Goal: Communication & Community: Answer question/provide support

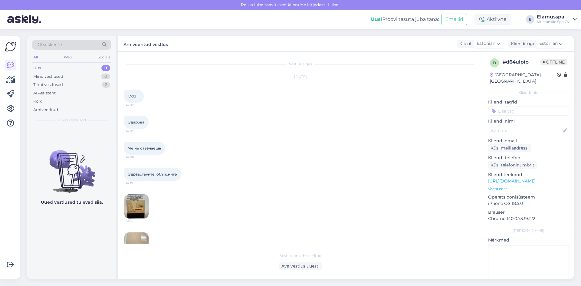
scroll to position [39, 0]
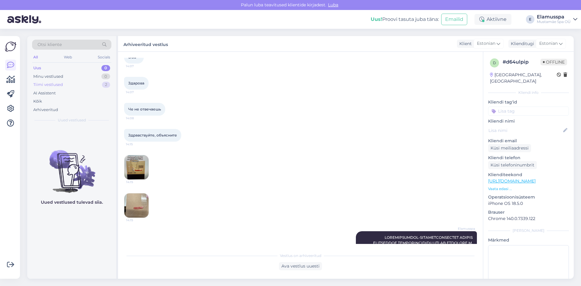
click at [103, 85] on div "2" at bounding box center [106, 85] width 8 height 6
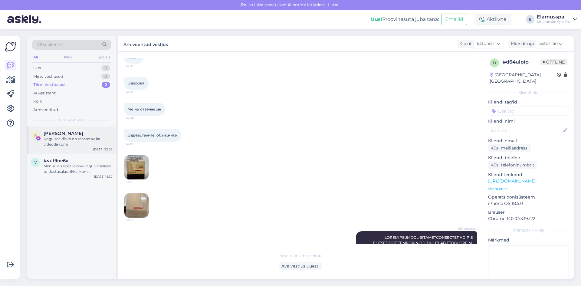
click at [93, 140] on div "Kogu see disko on teostatav ka videodiskona." at bounding box center [78, 141] width 69 height 11
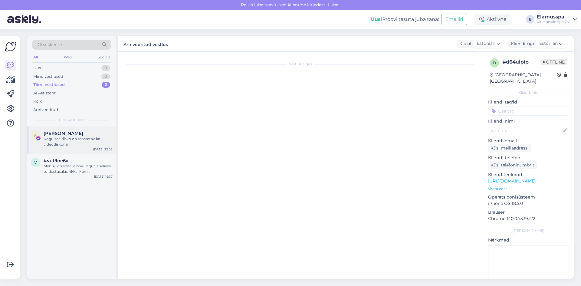
scroll to position [0, 0]
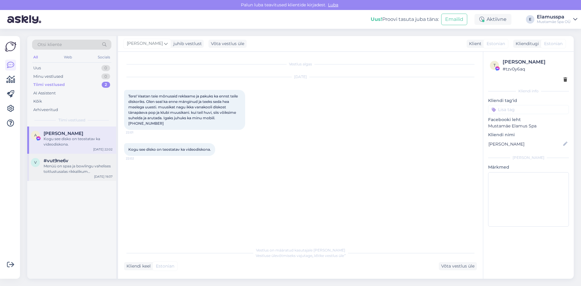
click at [78, 165] on div "Menüü on spaa ja bowlingu vahelises toitlustusalas rikkalikum [PERSON_NAME]: [U…" at bounding box center [78, 169] width 69 height 11
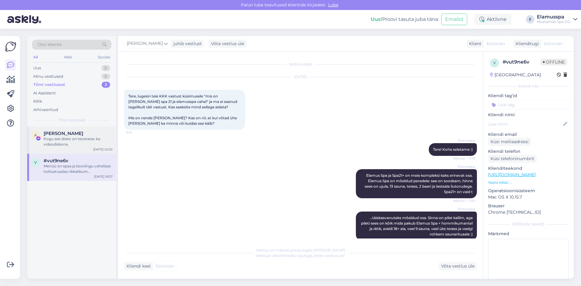
scroll to position [295, 0]
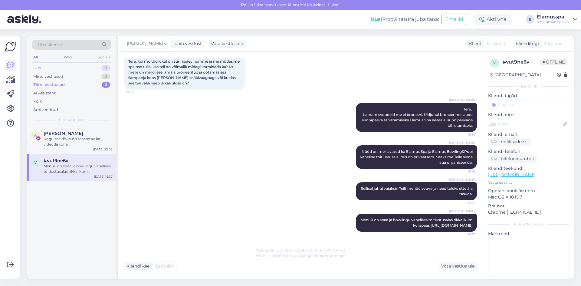
click at [94, 68] on div "Uus 0" at bounding box center [71, 68] width 79 height 8
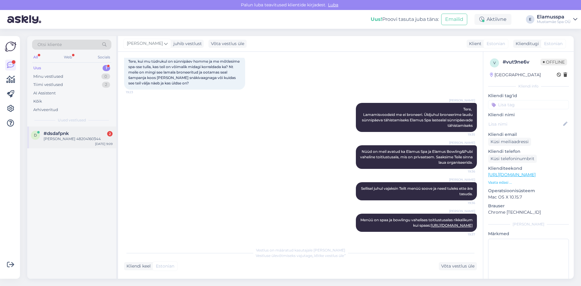
click at [54, 134] on span "#dsdafpnk" at bounding box center [56, 133] width 25 height 5
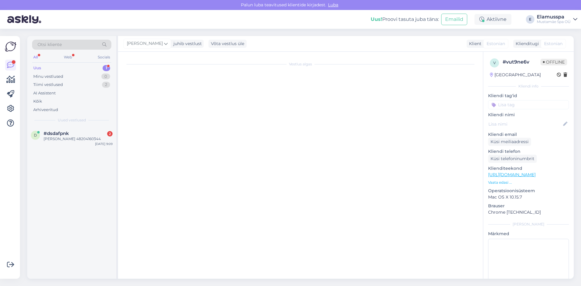
scroll to position [0, 0]
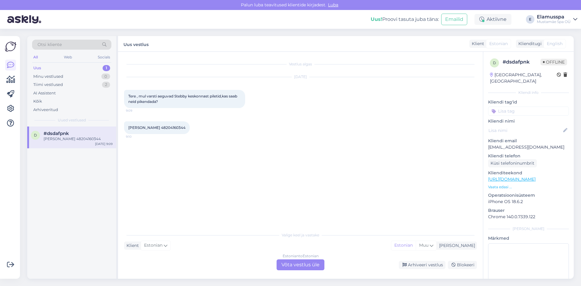
click at [273, 155] on div "Vestlus algas [DATE] Tere , mul varsti aeguvad Stebby keskonnast piletid,kas sa…" at bounding box center [303, 141] width 359 height 166
drag, startPoint x: 187, startPoint y: 127, endPoint x: 160, endPoint y: 130, distance: 28.1
click at [160, 130] on div "[PERSON_NAME] 48204160344 9:10" at bounding box center [157, 127] width 66 height 13
copy div "48204160344 9:10"
click at [286, 265] on div "Estonian to Estonian Võta vestlus üle" at bounding box center [301, 265] width 48 height 11
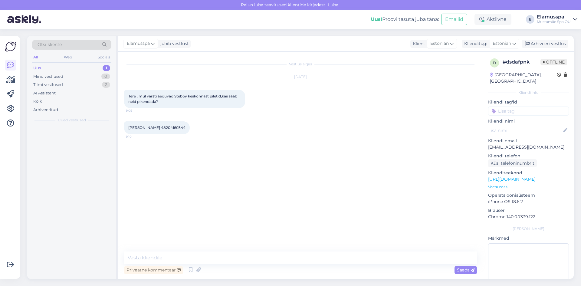
click at [229, 268] on div "Privaatne kommentaar Saada" at bounding box center [300, 270] width 353 height 12
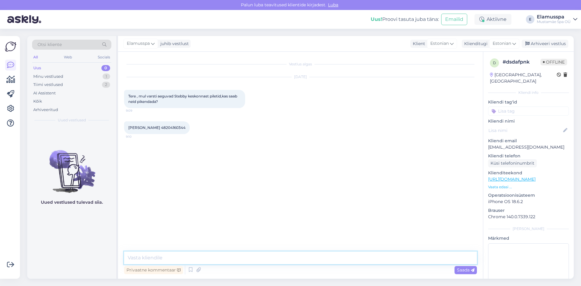
click at [226, 259] on textarea at bounding box center [300, 258] width 353 height 13
drag, startPoint x: 218, startPoint y: 259, endPoint x: 200, endPoint y: 259, distance: 18.5
click at [200, 259] on textarea "Tere, piletid on kuu võrra pikedantud." at bounding box center [300, 258] width 353 height 13
type textarea "Tere, piletid on kuu võrra pikendatud."
click at [286, 220] on div "Vestlus algas [DATE] Tere , mul varsti aeguvad Stebby keskonnast piletid,kas sa…" at bounding box center [303, 152] width 359 height 188
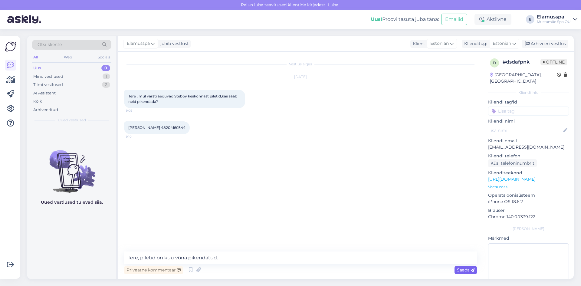
click at [467, 270] on span "Saada" at bounding box center [466, 269] width 18 height 5
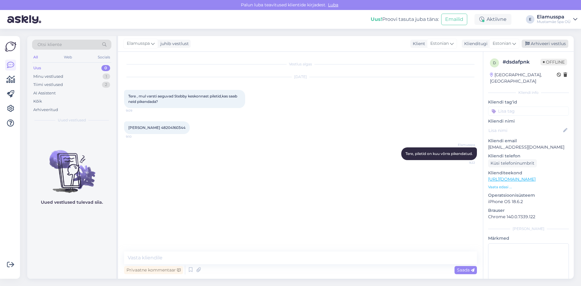
click at [548, 46] on div "Arhiveeri vestlus" at bounding box center [545, 44] width 47 height 8
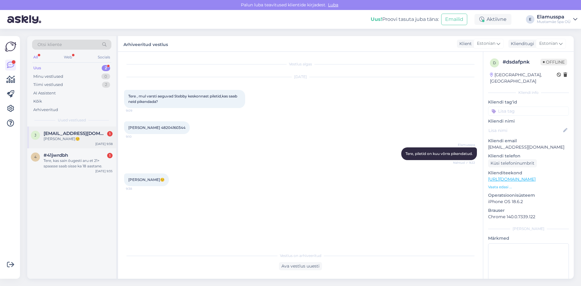
click at [46, 134] on span "[EMAIL_ADDRESS][DOMAIN_NAME]" at bounding box center [75, 133] width 63 height 5
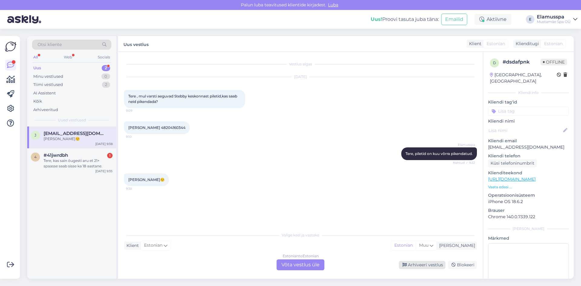
click at [410, 268] on div "Arhiveeri vestlus" at bounding box center [422, 265] width 47 height 8
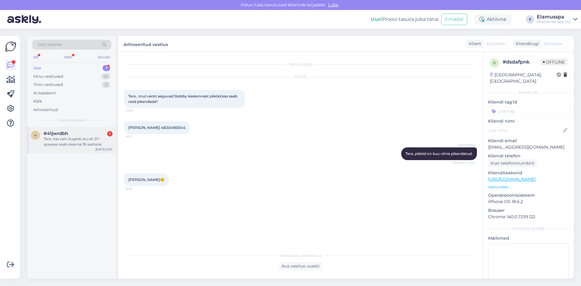
click at [79, 152] on div "4 #41jwrdbh 1 Tere, kas sain õugesti aru et 21+ spaasse saab sisse ka 18 aastan…" at bounding box center [71, 140] width 89 height 27
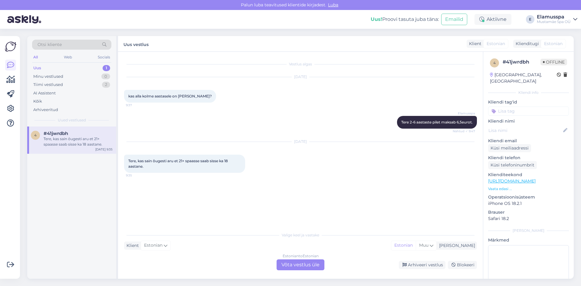
click at [311, 263] on div "Estonian to Estonian Võta vestlus üle" at bounding box center [301, 265] width 48 height 11
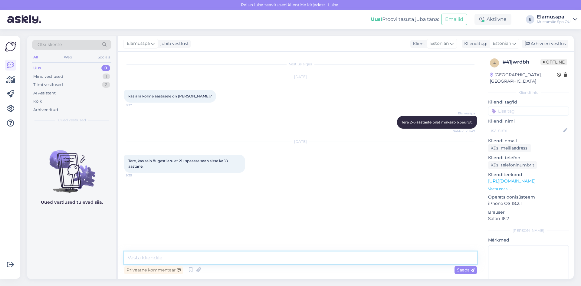
click at [257, 256] on textarea at bounding box center [300, 258] width 353 height 13
type textarea "О"
type textarea "Jah"
click at [539, 44] on div "Arhiveeri vestlus" at bounding box center [545, 44] width 47 height 8
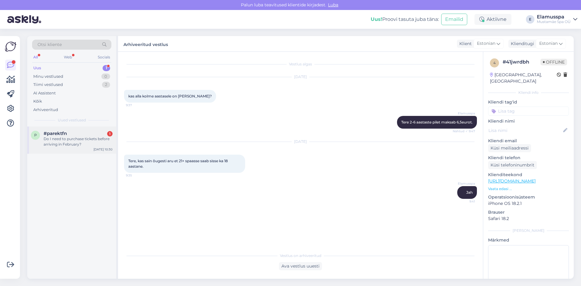
click at [91, 144] on div "Do I need to purchase tickets before arriving in February?" at bounding box center [78, 141] width 69 height 11
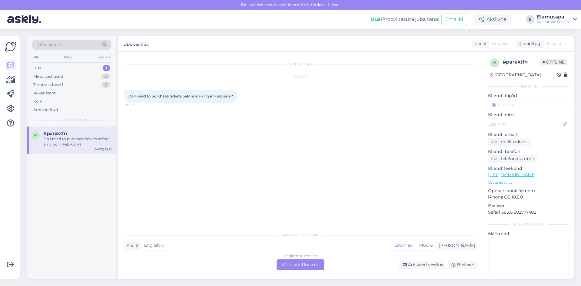
click at [290, 262] on div "English to Estonian Võta vestlus üle" at bounding box center [301, 265] width 48 height 11
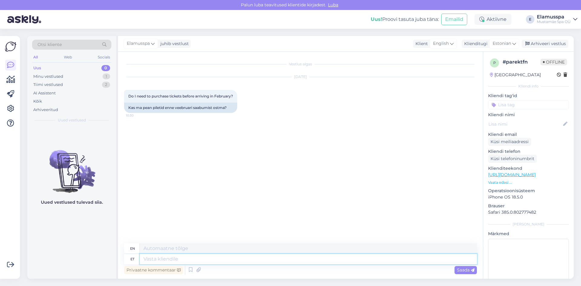
click at [223, 258] on textarea at bounding box center [308, 259] width 337 height 10
type textarea "Hello, y"
type textarea "Hello,"
type textarea "Hello, you c"
type textarea "Hello, you"
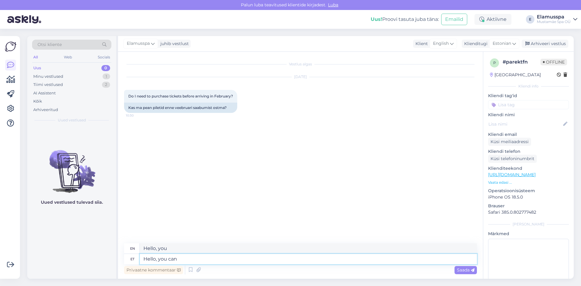
type textarea "Hello, you can p"
type textarea "Hello, you can"
type textarea "Hello, you can purchase t"
type textarea "Hello, you can purchase"
type textarea "Hello, you can purchase the t"
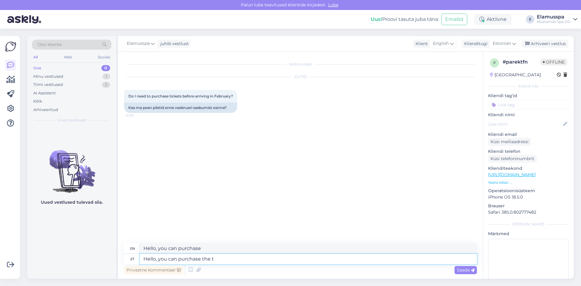
type textarea "Hello, you can purchase the"
type textarea "Hello, you can purchase the tickets a"
type textarea "Hello, you can buy the tickets"
type textarea "Hello, you can purchase the tickets at t"
type textarea "Hello, you can purchase the tickets at"
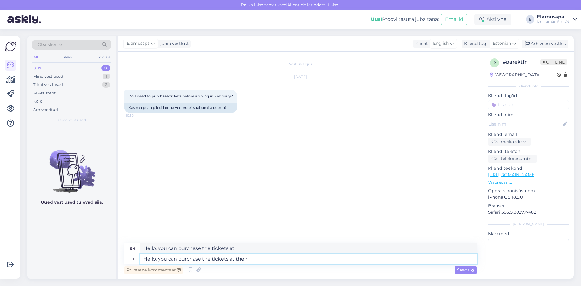
type textarea "Hello, you can purchase the tickets at the re"
type textarea "Hello, you can purchase the tickets at the"
type textarea "Hello, you can purchase the tickets at the reception."
type textarea "Hello, you can buy the tickets at the reception."
click at [284, 258] on textarea "Hello, you can purchase the tickets at the reception." at bounding box center [308, 259] width 337 height 10
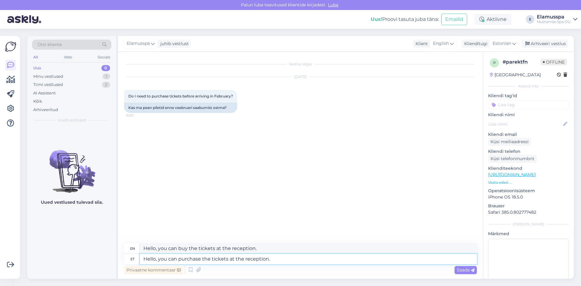
type textarea "Hello, you can purchase the tickets at the reception."
drag, startPoint x: 277, startPoint y: 249, endPoint x: 0, endPoint y: 240, distance: 277.5
click at [0, 240] on div "Võimalused Veendu, et Askly loob sulle väärtust. Sulge Ühenda FB ja IG sõnumid …" at bounding box center [290, 157] width 581 height 257
paste textarea "purchase"
type textarea "Hello, you can purchase the tickets at the reception."
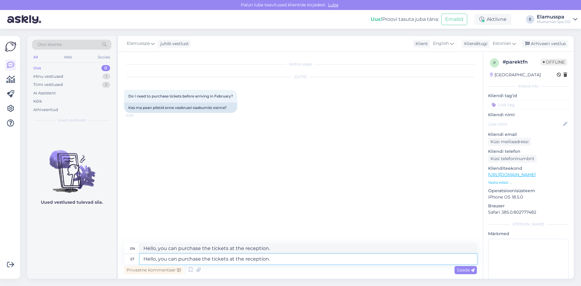
click at [277, 257] on textarea "Hello, you can purchase the tickets at the reception." at bounding box center [308, 259] width 337 height 10
click at [461, 268] on span "Saada" at bounding box center [466, 269] width 18 height 5
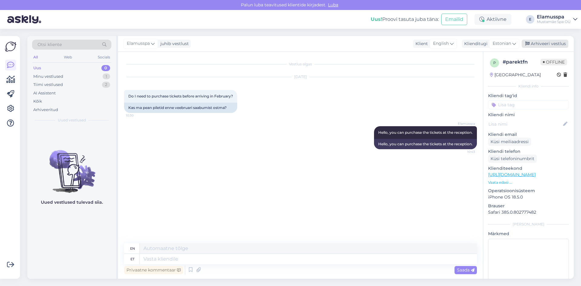
click at [531, 43] on div "Arhiveeri vestlus" at bounding box center [545, 44] width 47 height 8
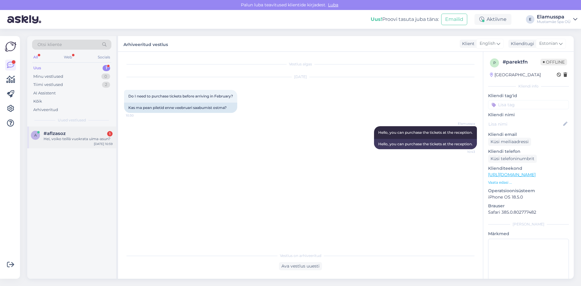
click at [97, 141] on div "Hei, voiko teillä vuokrata uima-asun?" at bounding box center [78, 138] width 69 height 5
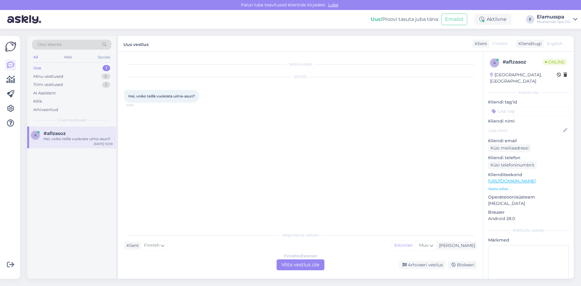
click at [302, 263] on div "Finnish to Estonian Võta vestlus üle" at bounding box center [301, 265] width 48 height 11
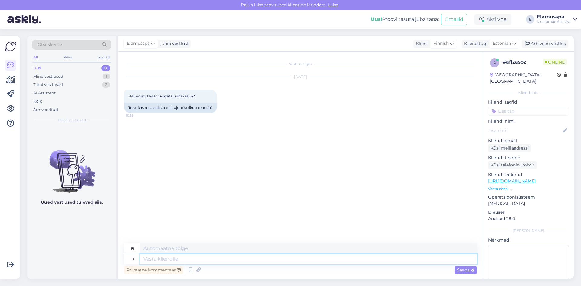
click at [189, 261] on textarea at bounding box center [308, 259] width 337 height 10
type textarea "Tere, r"
type textarea "Hei,"
type textarea "[PERSON_NAME]"
type textarea "Hei, Rem"
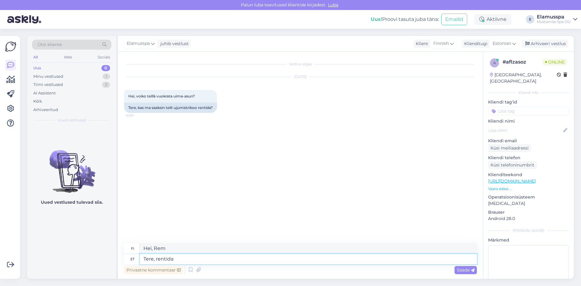
type textarea "Tere, rentida k"
type textarea "Hei, vuokraa"
type textarea "Tere, rentida kahjuks"
type textarea "Hei, valitettavasti se on vuokrattavana"
type textarea "Tere, rentida kahjuks"
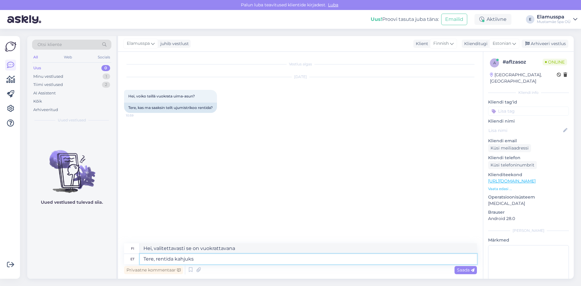
type textarea "Hei, valitettavasti vuokrattavana"
type textarea "Tere, rentida kahjuks ei"
type textarea "Hei, valitettavasti se on vuokrattavana"
type textarea "Tere, rentida kahjuks ei s"
type textarea "Hei, valitettavasti emme vuokraa."
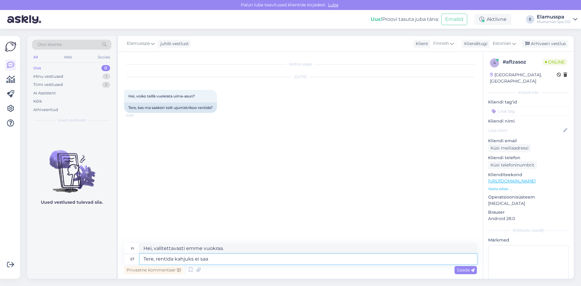
type textarea "Tere, rentida kahjuks ei saa a"
type textarea "Hei, valitettavasti vuokraaminen ei ole mahdollista."
type textarea "Tere, rentida kahjuks ei saa aga s"
type textarea "Hei, valitettavasti vuokraus ei ole mahdollista."
type textarea "Tere, rentida kahjuks ei saa aga saate ost"
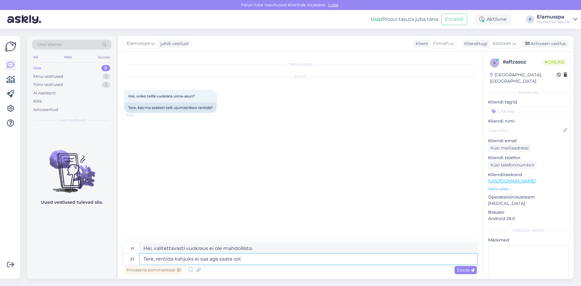
type textarea "Hei, valitettavasti et voi vuokrata sitä, mutta voit"
type textarea "Tere, rentida kahjuks ei saa aga saate osta."
type textarea "Hei, valitettavasti et voi vuokrata sitä, mutta voit ostaa sen."
type textarea "Tere, rentida kahjuks ei saa aga saate osta."
click at [462, 267] on div "Saada" at bounding box center [466, 270] width 22 height 8
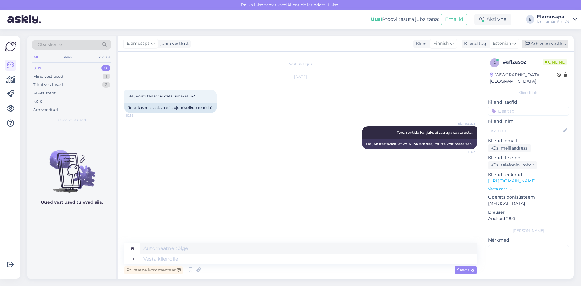
click at [557, 42] on div "Arhiveeri vestlus" at bounding box center [545, 44] width 47 height 8
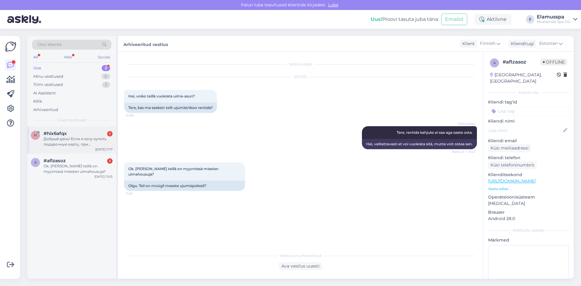
click at [79, 144] on div "Добрый день! Если я хочу купить подарочную карту, при оформлении в интернете я …" at bounding box center [78, 141] width 69 height 11
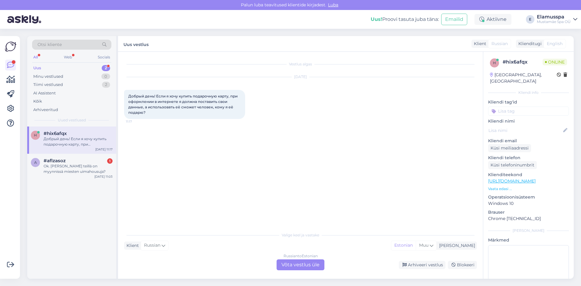
click at [75, 137] on div "Добрый день! Если я хочу купить подарочную карту, при оформлении в интернете я …" at bounding box center [78, 141] width 69 height 11
click at [81, 175] on div "a #aflzasoz 1 Ok. [PERSON_NAME] teillä on myynnissä miesten uimahousuja? [DATE]…" at bounding box center [71, 167] width 89 height 27
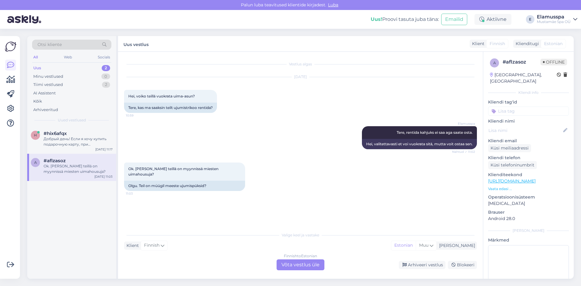
click at [326, 269] on div "Finnish to Estonian Võta vestlus üle" at bounding box center [300, 265] width 53 height 11
click at [324, 268] on div "Finnish to Estonian Võta vestlus üle" at bounding box center [301, 265] width 48 height 11
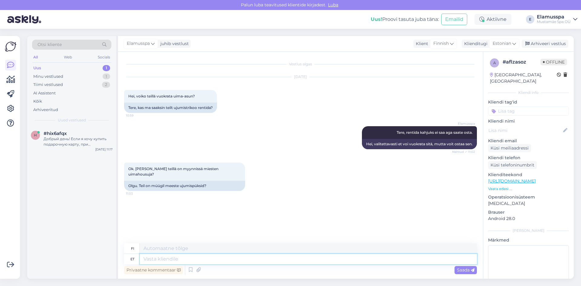
click at [198, 261] on textarea at bounding box center [308, 259] width 337 height 10
type textarea "Jah,"
type textarea "Kyllä,"
type textarea "Jah, ikka"
type textarea "Kyllä, yhä."
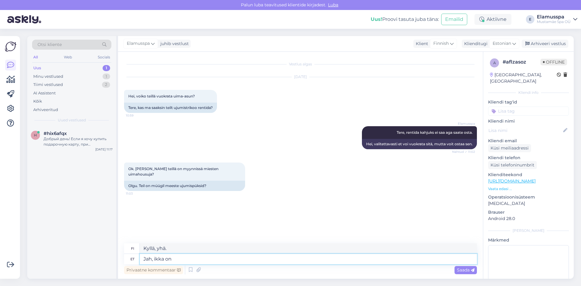
type textarea "Jah, ikka on."
type textarea "Kyllä, se on edelleen."
type textarea "Jah, ikka on."
click at [470, 272] on span "Saada" at bounding box center [466, 269] width 18 height 5
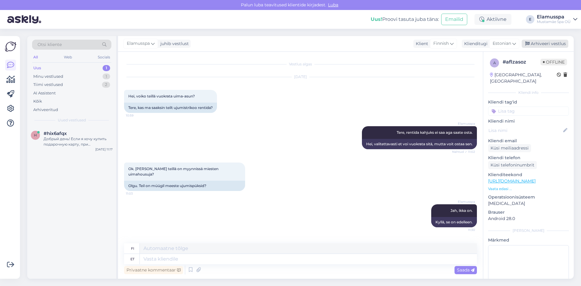
click at [533, 44] on div "Arhiveeri vestlus" at bounding box center [545, 44] width 47 height 8
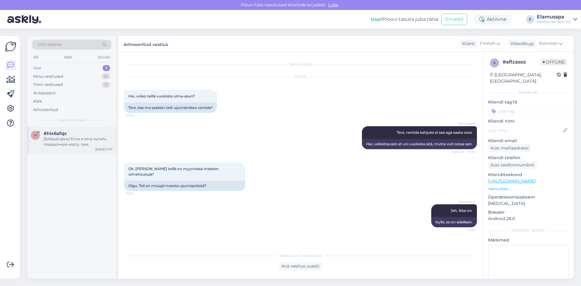
click at [83, 147] on div "h #hix6afqx Добрый день! Если я хочу купить подарочную карту, при оформлении в …" at bounding box center [71, 140] width 89 height 27
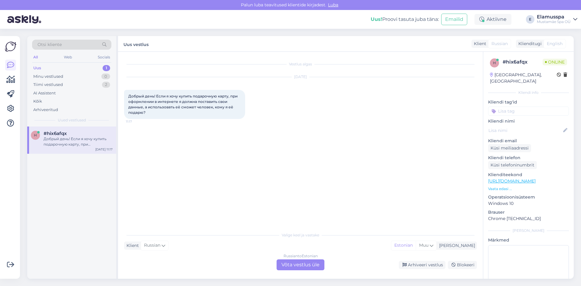
click at [303, 266] on div "Russian to Estonian Võta vestlus üle" at bounding box center [301, 265] width 48 height 11
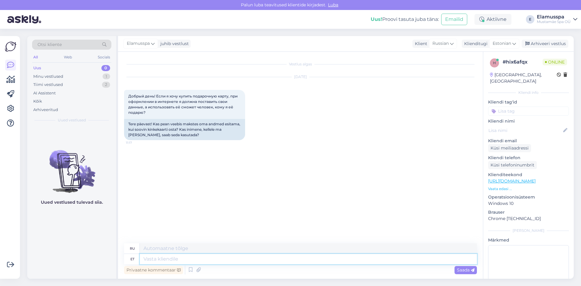
click at [216, 259] on textarea at bounding box center [308, 259] width 337 height 10
type textarea "Здравствуйте,"
type textarea "Привет,"
type textarea "Здравствуйте, да,"
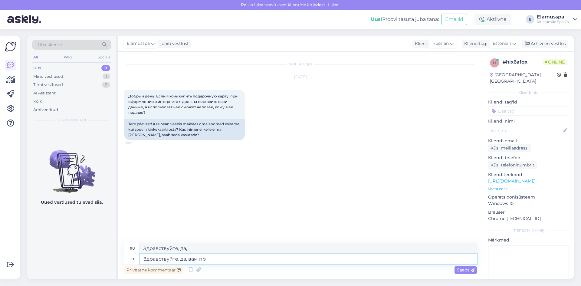
type textarea "Здравствуйте, да, вам при"
type textarea "Здравствуйте, да, вам"
type textarea "Здравствуйте, да, вам прижет"
type textarea "Здравствуйте, да, вам прижет шт"
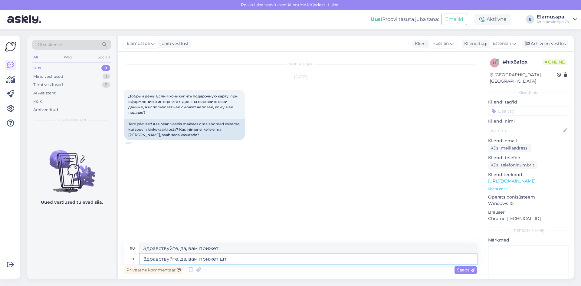
type textarea "Здравствуйте, да, вам прижет ш"
type textarea "Здравствуйте, да, вам прижет штрих ко"
type textarea "Здравствуйте, да, вам прижет шточ"
type textarea "Здравствуйте, да, вам прижет штрих код."
type textarea "Здравствуйте, да, вам прижет штрих-код."
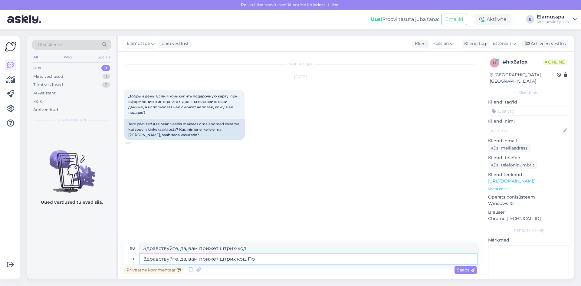
type textarea "Здравствуйте, да, вам прижет штрих код. По н"
type textarea "Здравствуйте, да, вам прижет штрих-код. По"
type textarea "Здравствуйте, да, вам прижет штрих код. По нему че"
type textarea "Здравствуйте, да, вам прижет штрих-код. По нему"
type textarea "Здравствуйте, да, вам прижет штрих код. По нему человек см"
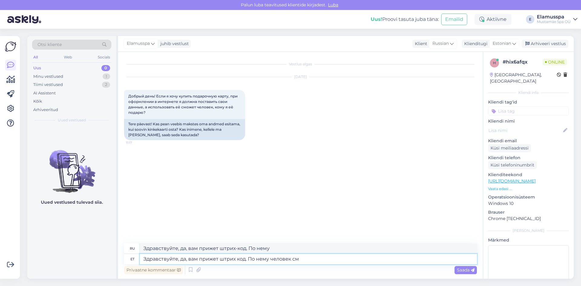
type textarea "Здравствуйте, да, вам прижет штрих-код. По нему человек"
type textarea "Здравствуйте, да, вам прижет штрих код. По нему человек сможет е"
type textarea "Здравствуйте, да, вам прижет штрих-код. По нему программа"
type textarea "Здравствуйте, да, вам прижет штрих код. По нему человек сможет ее ис"
type textarea "Здравствуйте, да, вам прижет штрих-код. По нему человек печатает ее"
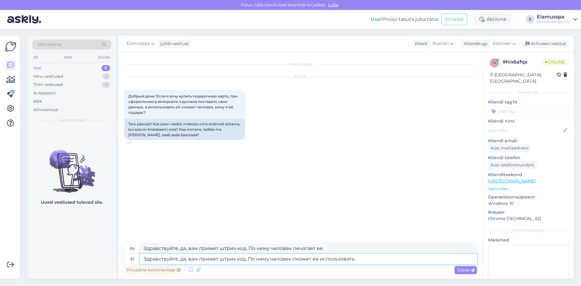
type textarea "Здравствуйте, да, вам прижет штрих код. По нему человек сможет ее использовать."
type textarea "Здравствуйте, да, вам прижет штрих-код. По его словам, человек сможет им воспол…"
click at [213, 260] on textarea "Здравствуйте, да, вам прижет штрих код. По нему человек сможет ее использовать." at bounding box center [308, 259] width 337 height 10
type textarea "Здравствуйте, да, вам придет штрих код. По нему человек сможет ее использовать."
type textarea "Здравствуйте, да, вы найдете штрих-код. По его словам, человек сможет им воспол…"
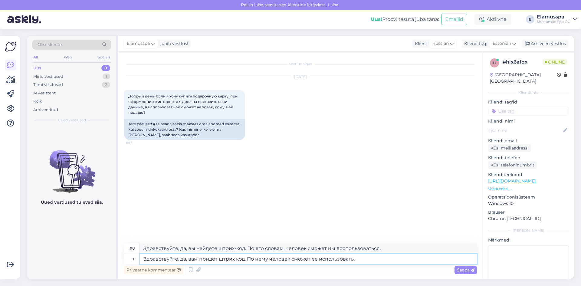
click at [313, 259] on textarea "Здравствуйте, да, вам придет штрих код. По нему человек сможет ее использовать." at bounding box center [308, 259] width 337 height 10
type textarea "Здравствуйте, да, вам придет штрих код. По нему человек сможет ее использовать."
drag, startPoint x: 406, startPoint y: 248, endPoint x: 0, endPoint y: 254, distance: 406.5
click at [0, 254] on div "Võimalused Veendu, et Askly loob sulle väärtust. Sulge Ühenda FB ja IG sõnumid …" at bounding box center [290, 157] width 581 height 257
paste textarea "ам придет штрих код. По нему человек сможет ее использовать"
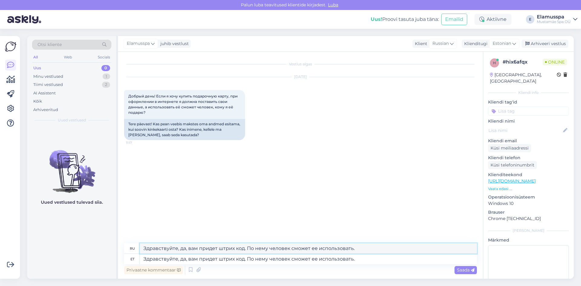
type textarea "Здравствуйте, да, вам придет штрих код. По нему человек сможет ее использовать."
click at [381, 263] on textarea "Здравствуйте, да, вам придет штрих код. По нему человек сможет ее использовать." at bounding box center [308, 259] width 337 height 10
click at [463, 267] on div "Saada" at bounding box center [466, 270] width 22 height 8
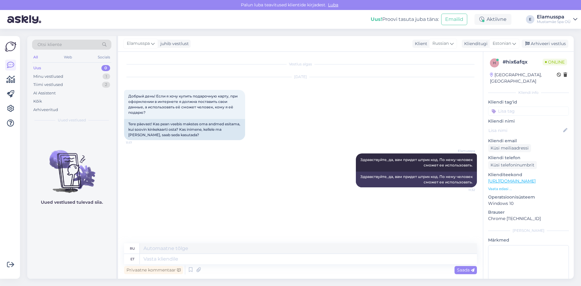
click at [551, 48] on div "Elamusspa juhib vestlust Klient [DEMOGRAPHIC_DATA] Klienditugi Estonian Arhivee…" at bounding box center [346, 44] width 456 height 16
click at [555, 44] on div "Arhiveeri vestlus" at bounding box center [545, 44] width 47 height 8
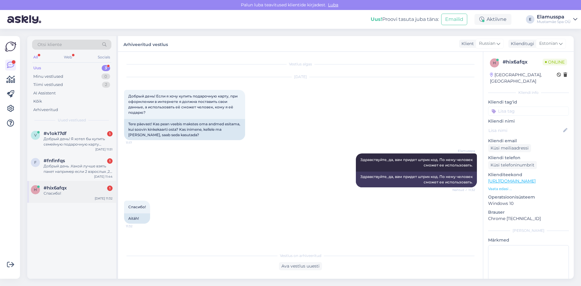
click at [52, 194] on div "Спасибо!" at bounding box center [78, 193] width 69 height 5
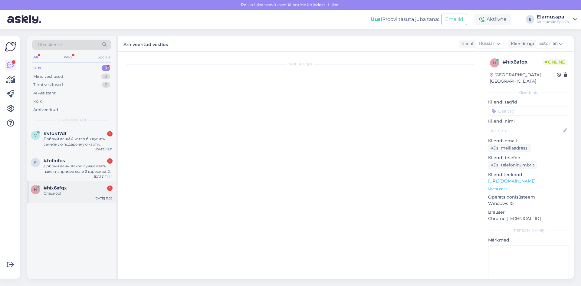
scroll to position [7, 0]
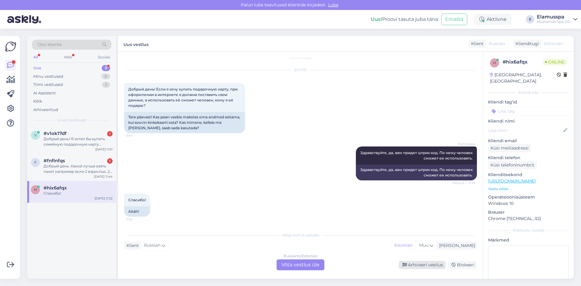
click at [435, 268] on div "Arhiveeri vestlus" at bounding box center [422, 265] width 47 height 8
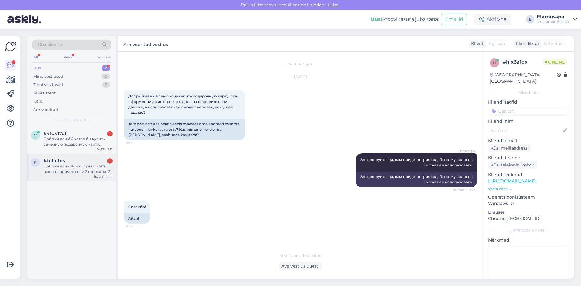
click at [92, 169] on div "Добрый день .Какой лучше взять пакет например если 2 взрослых ,2 детей возрасто…" at bounding box center [78, 169] width 69 height 11
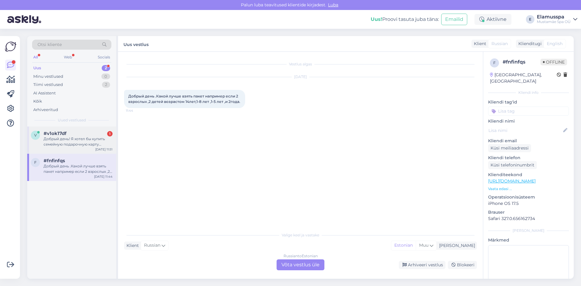
click at [80, 132] on div "#v1ok17df 1" at bounding box center [78, 133] width 69 height 5
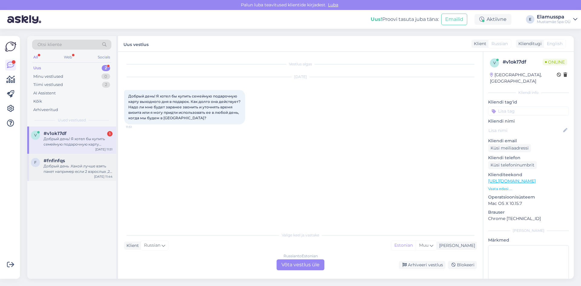
click at [76, 155] on div "f #fnfinfqs Добрый день .Какой лучше взять пакет например если 2 взрослых ,2 де…" at bounding box center [71, 167] width 89 height 27
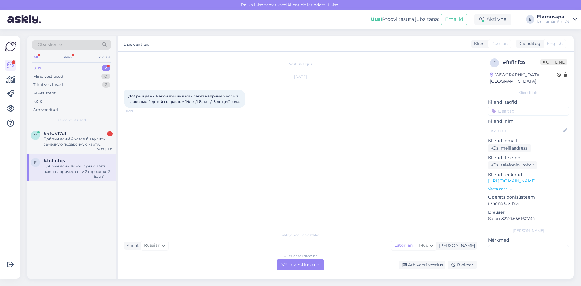
click at [290, 265] on div "Russian to Estonian Võta vestlus üle" at bounding box center [301, 265] width 48 height 11
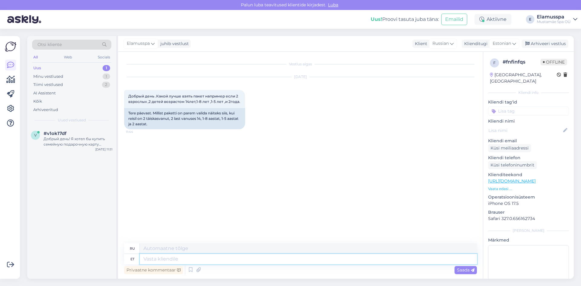
click at [282, 257] on textarea at bounding box center [308, 259] width 337 height 10
type textarea "Здравствуй"
type input "т"
type textarea "Привет"
click at [282, 257] on textarea "Здравствуй" at bounding box center [308, 259] width 337 height 10
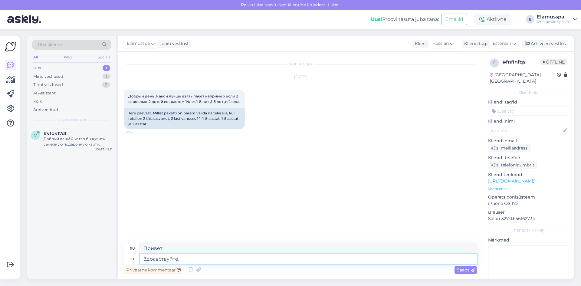
type textarea "Здравствуйте,"
type textarea "Привет,"
type textarea "Здравствуйте,"
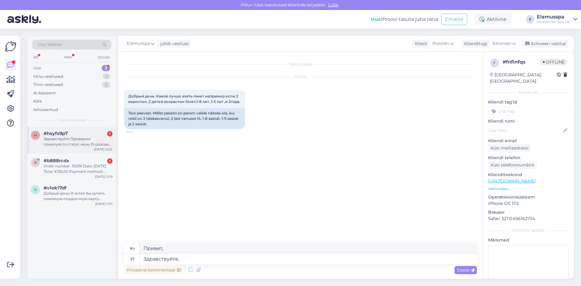
click at [91, 141] on div "Здравствуйте Проверьте пожалуйста статус моих 10 разовых Chilli ваучеров. Какой…" at bounding box center [78, 141] width 69 height 11
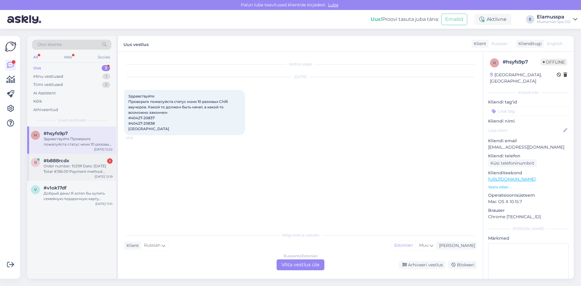
click at [84, 173] on div "Order number: 102191 Date: [DATE] Total: €156.00 Payment method: Credit card / …" at bounding box center [78, 169] width 69 height 11
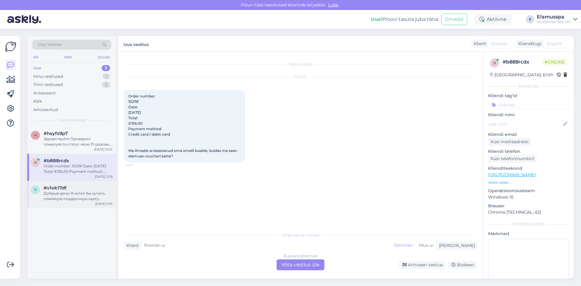
click at [87, 196] on div "Добрый день! Я хотел бы купить семейную подарочную карту выходного дня в подаро…" at bounding box center [78, 196] width 69 height 11
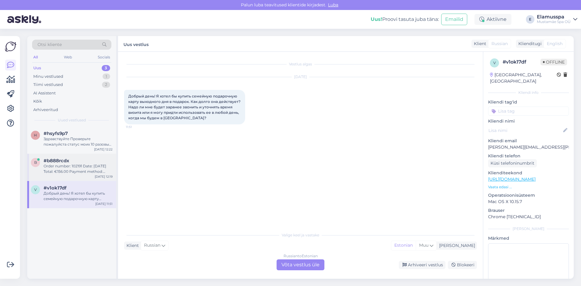
click at [97, 171] on div "Order number: 102191 Date: [DATE] Total: €156.00 Payment method: Credit card / …" at bounding box center [78, 169] width 69 height 11
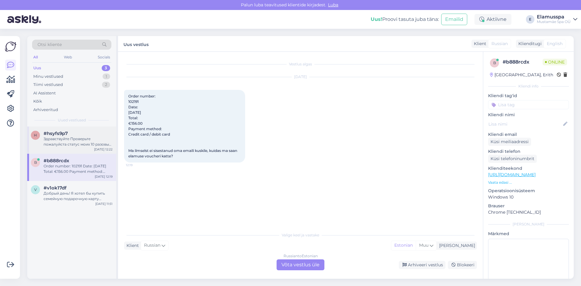
click at [91, 133] on div "#hsyfs9p7" at bounding box center [78, 133] width 69 height 5
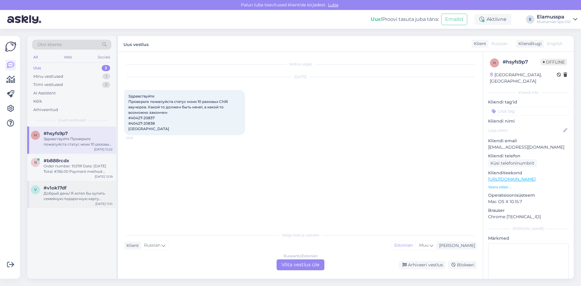
drag, startPoint x: 99, startPoint y: 177, endPoint x: 101, endPoint y: 191, distance: 14.0
click at [100, 177] on div "[DATE] 12:19" at bounding box center [104, 176] width 18 height 5
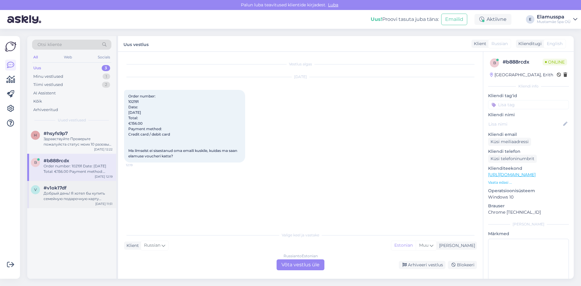
click at [101, 194] on div "Добрый день! Я хотел бы купить семейную подарочную карту выходного дня в подаро…" at bounding box center [78, 196] width 69 height 11
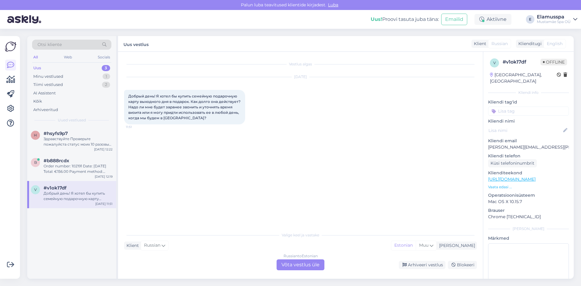
click at [306, 265] on div "Russian to Estonian Võta vestlus üle" at bounding box center [301, 265] width 48 height 11
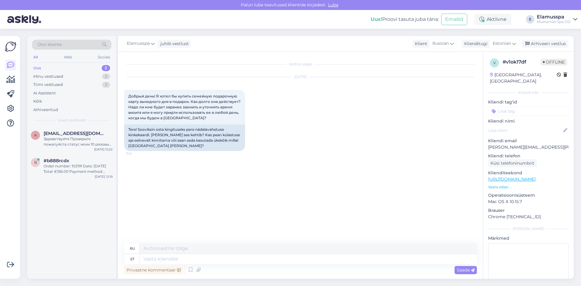
click at [191, 254] on div "ru" at bounding box center [300, 248] width 353 height 11
click at [188, 262] on textarea at bounding box center [308, 259] width 337 height 10
type textarea "Здр"
type textarea "Зд"
type textarea "Здравствуйте,"
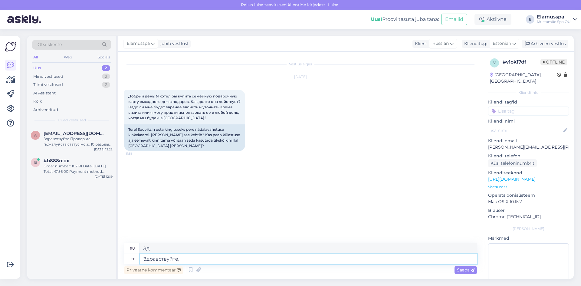
type textarea "Привет,"
type textarea "Здравствуйте, действует 2"
type textarea "Привет, работаю."
type textarea "Здравствуйте, действует 2 г"
type textarea "Привет, работаю 2"
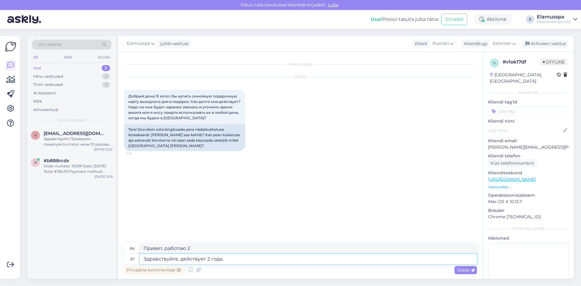
type textarea "Здравствуйте, действует 2 года."
type textarea "Здравствуйте, срок действия 2 года."
type textarea "Здравствуйте, действует 2 года. Сможете и"
type textarea "Здравствуйте, действительно в течение 2 лет. Вы можете"
type textarea "Здравствуйте, действует 2 года. Сможете исполь"
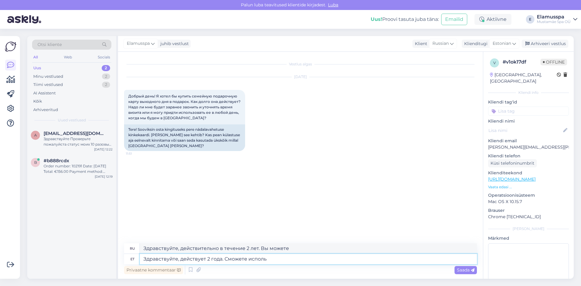
type textarea "Здравствуйте, действителен в течение 2 лет. Можете пользоваться."
type textarea "Здравствуйте, действует 2 года. Сможете использовать ее в любое врем"
type textarea "Здравствуйте, действует 2 года. Можно использовать где угодно."
type textarea "Здравствуйте, действует 2 года. Сможете использовать ее в любое время."
type textarea "Здравствуйте, срок действия 2 года. Вы можете использовать его в любое время."
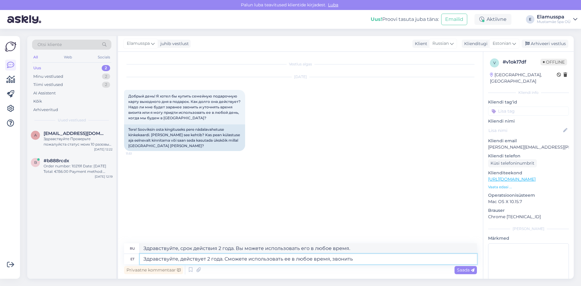
type textarea "Здравствуйте, действует 2 года. Сможете использовать ее в любое время, звонить"
type textarea "Здравствуйте, действителен на 2 года. Можете воспользоваться в любое время, зво…"
type textarea "Здравствуйте, действует 2 года. Сможете использовать ее в любое время, звонить …"
type textarea "Здравствуйте, действителен в течение 2 лет. Вы можете воспользоваться им в любо…"
type textarea "Здравствуйте, действует 2 года. Сможете использовать ее в любое время, звонить …"
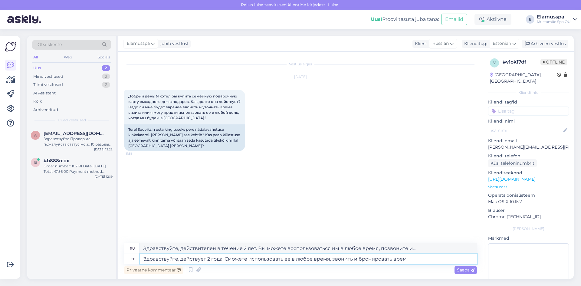
type textarea "Здравствуйте, действителен на 2 года. Можете воспользоваться в любое время, зво…"
type textarea "Здравствуйте, действует 2 года. Сможете использовать ее в любое время, звонить …"
type textarea "Здравствуйте, действителен в течение 2 лет. Вы можете воспользоваться им в любо…"
type textarea "Здравствуйте, действует 2 года. Сможете использовать ее в любое время, звонить …"
type textarea "Здравствуйте, действует 2 года. Вы можете воспользоваться им в любое время, зво…"
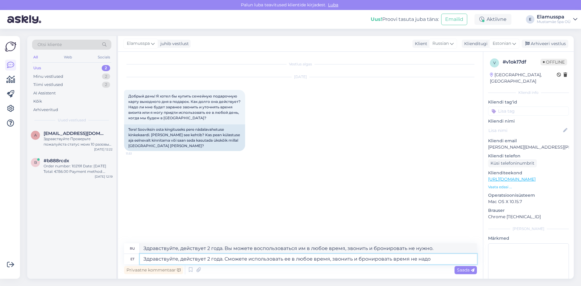
type textarea "Здравствуйте, действует 2 года. Сможете использовать ее в любое время, звонить …"
type textarea "Здравствуйте, действителен в течение 2 лет. Вы можете воспользоваться им в любо…"
click at [229, 256] on textarea "Здравствуйте, действует 2 года. Сможете использовать ее в любое время, звонить …" at bounding box center [308, 259] width 337 height 10
click at [326, 263] on textarea "Здравствуйте, действует 2 года. Сможете использовать ее в любое время, звонить …" at bounding box center [308, 259] width 337 height 10
type textarea "Здравствуйте, действует 2 года. Сможете использовать ее в любое время, звонить …"
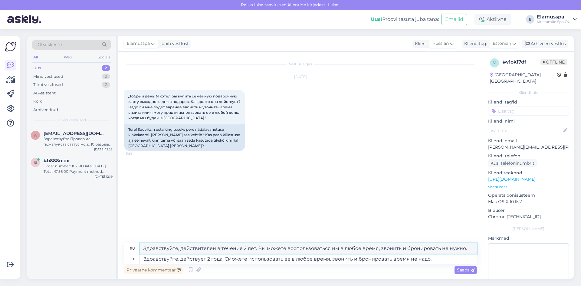
drag, startPoint x: 474, startPoint y: 248, endPoint x: 0, endPoint y: 244, distance: 473.7
click at [0, 244] on div "Võimalused Veendu, et Askly loob sulle väärtust. Sulge Ühenda FB ja IG sõnumid …" at bounding box center [290, 157] width 581 height 257
paste textarea "ует 2 года. Сможете использовать ее в любое время, звонить и бронировать время …"
type textarea "Здравствуйте, действует 2 года. Сможете использовать ее в любое время, звонить …"
click at [438, 262] on textarea "Здравствуйте, действует 2 года. Сможете использовать ее в любое время, звонить …" at bounding box center [308, 259] width 337 height 10
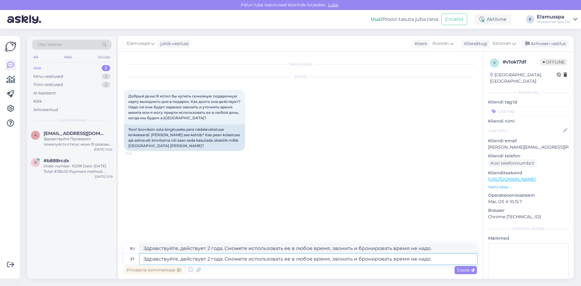
type textarea "Здравствуйте, действует 2 года. Сможете использовать ее в любое время, звонить …"
type textarea "Здравствуйте, действителен в течение 2 лет. Вы можете воспользоваться им в любо…"
type textarea "Здравствуйте, действует 2 года. Сможете использовать ее в любое время, звонить …"
type textarea "Здравствуйте, действителен в течение 2 лет. Вы можете воспользоваться им в любо…"
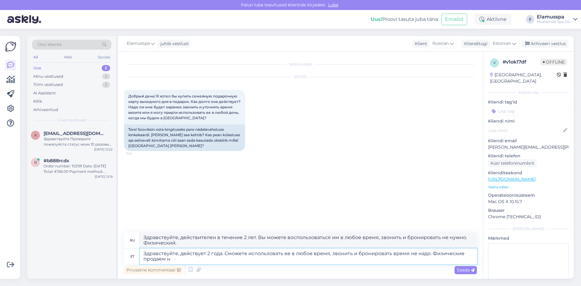
type textarea "Здравствуйте, действует 2 года. Сможете использовать ее в любое время, звонить …"
type textarea "Здравствуйте, действителен в течение 2 лет. Вы можете воспользоваться им в любо…"
type textarea "Здравствуйте, действует 2 года. Сможете использовать ее в любое время, звонить …"
type textarea "Здравствуйте, купон действителен в течение 2 лет. Вы можете воспользоваться им …"
type textarea "Здравствуйте, действует 2 года. Сможете использовать ее в любое время, звонить …"
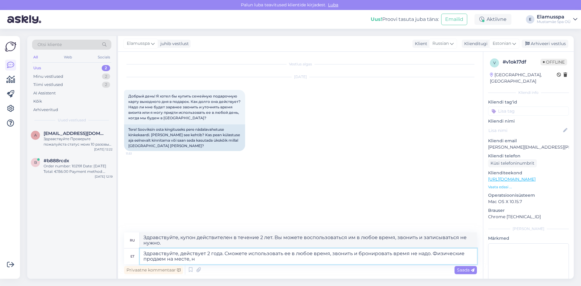
type textarea "Здравствуйте, действителен в течение 2 лет. Вы можете воспользоваться им в любо…"
type textarea "Здравствуйте, действует 2 года. Сможете использовать ее в любое время, звонить …"
type textarea "Здравствуйте, действует 2 года. Воспользоваться можно в любое время, не нужно з…"
type textarea "Здравствуйте, действует 2 года. Сможете использовать ее в любое время, звонить …"
type textarea "Здравствуйте, действует 2 года. Воспользоваться можно в любое время, не нужно з…"
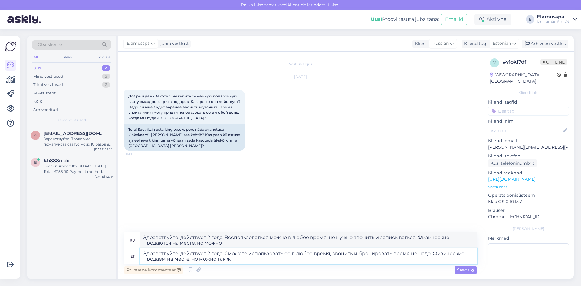
type textarea "Здравствуйте, действует 2 года. Сможете использовать ее в любое время, звонить …"
type textarea "Здравствуйте, действует 2 года. Воспользоваться можно в любое время, не нужно з…"
type textarea "Здравствуйте, действует 2 года. Сможете использовать ее в любое время, звонить …"
type textarea "Здравствуйте, действует 2 года. Воспользоваться можно в любое время, не нужно з…"
type textarea "Здравствуйте, действует 2 года. Сможете использовать ее в любое время, звонить …"
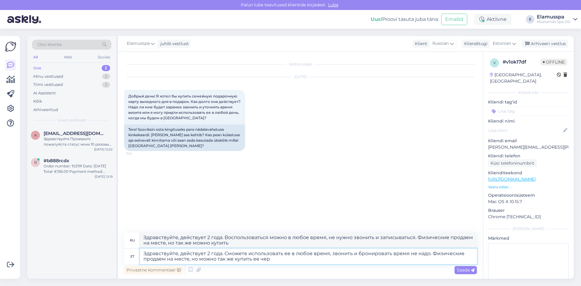
type textarea "Здравствуйте, действует 2 года. Воспользоваться можно в любое время, не нужно з…"
type textarea "Здравствуйте, действует 2 года. Сможете использовать ее в любое время, звонить …"
type textarea "Здравствуйте, действует 2 года. Воспользоваться можно в любое время, не нужно з…"
type textarea "Здравствуйте, действует 2 года. Сможете использовать ее в любое время, звонить …"
type textarea "Здравствуйте, срок действия 2 года. Воспользоваться можно в любое время, не нуж…"
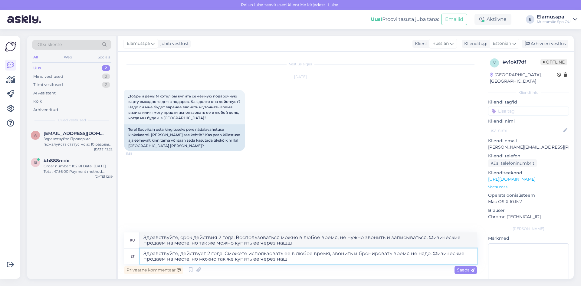
type textarea "Здравствуйте, действует 2 года. Сможете использовать ее в любое время, звонить …"
type textarea "Здравствуйте, действует 2 года. Воспользоваться можно в любое время, не нужно з…"
type textarea "Здравствуйте, действует 2 года. Сможете использовать ее в любое время, звонить …"
type textarea "Здравствуйте, купон действителен в течение 2 лет. Вы можете воспользоваться им …"
type textarea "Здравствуйте, действует 2 года. Сможете использовать ее в любое время, звонить …"
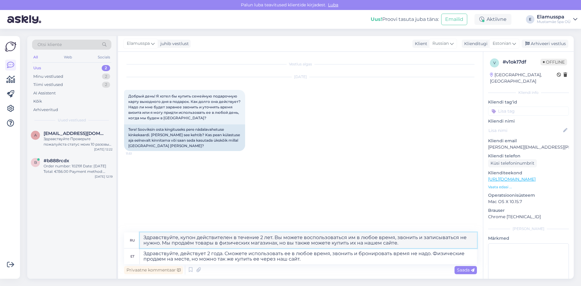
drag, startPoint x: 414, startPoint y: 245, endPoint x: 0, endPoint y: 223, distance: 414.3
click at [0, 223] on div "Võimalused Veendu, et Askly loob sulle väärtust. Sulge Ühenda FB ja IG sõnumid …" at bounding box center [290, 157] width 581 height 257
paste textarea "ействует 2 года. Сможете использовать ее в любое время, звонить и бронировать в…"
type textarea "Здравствуйте, действует 2 года. Сможете использовать ее в любое время, звонить …"
click at [237, 259] on textarea "Здравствуйте, действует 2 года. Сможете использовать ее в любое время, звонить …" at bounding box center [308, 257] width 337 height 16
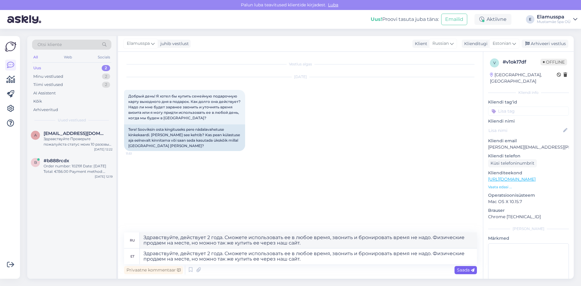
click at [461, 271] on span "Saada" at bounding box center [466, 269] width 18 height 5
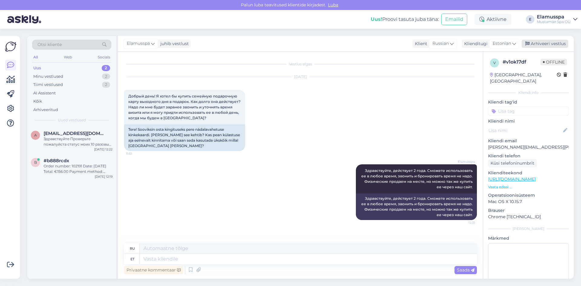
click at [539, 45] on div "Arhiveeri vestlus" at bounding box center [545, 44] width 47 height 8
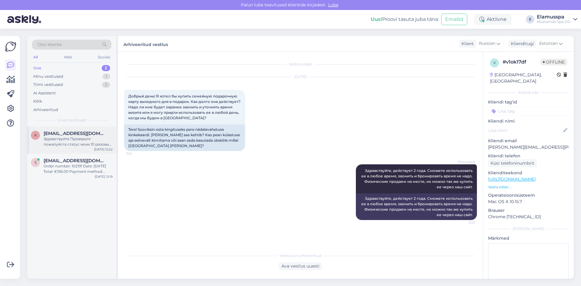
click at [95, 139] on div "Здравствуйте Проверьте пожалуйста статус моих 10 разовых Chilli ваучеров. Какой…" at bounding box center [78, 141] width 69 height 11
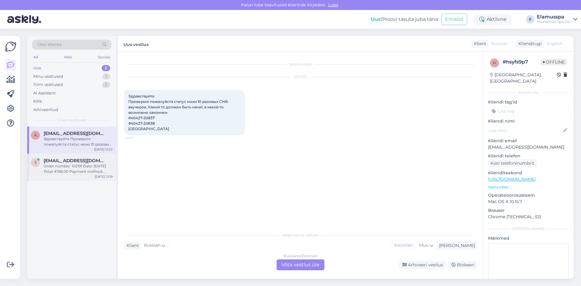
click at [81, 172] on div "Order number: 102191 Date: [DATE] Total: €156.00 Payment method: Credit card / …" at bounding box center [78, 169] width 69 height 11
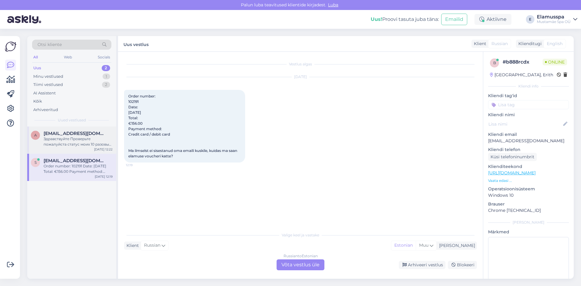
click at [84, 132] on span "[EMAIL_ADDRESS][DOMAIN_NAME]" at bounding box center [75, 133] width 63 height 5
